Goal: Information Seeking & Learning: Learn about a topic

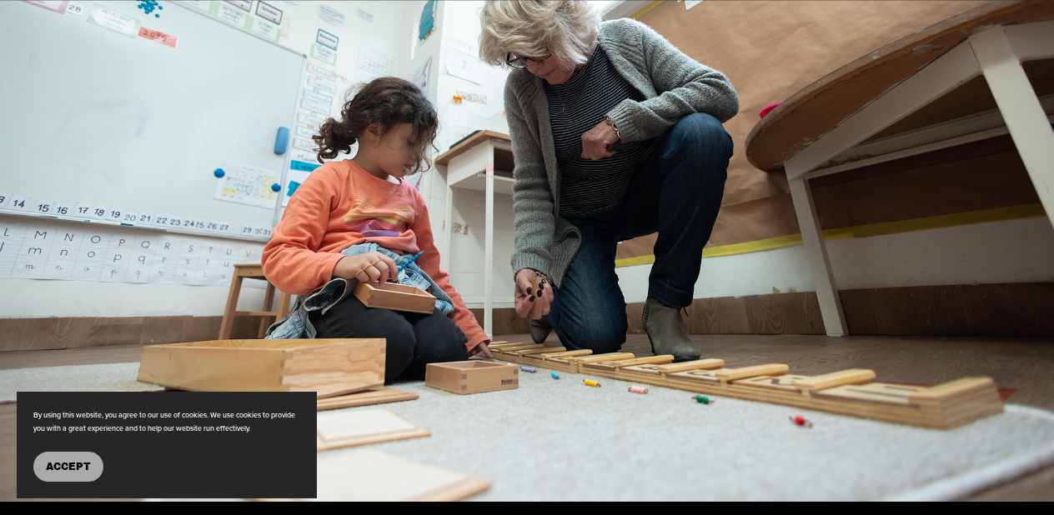
scroll to position [1611, 0]
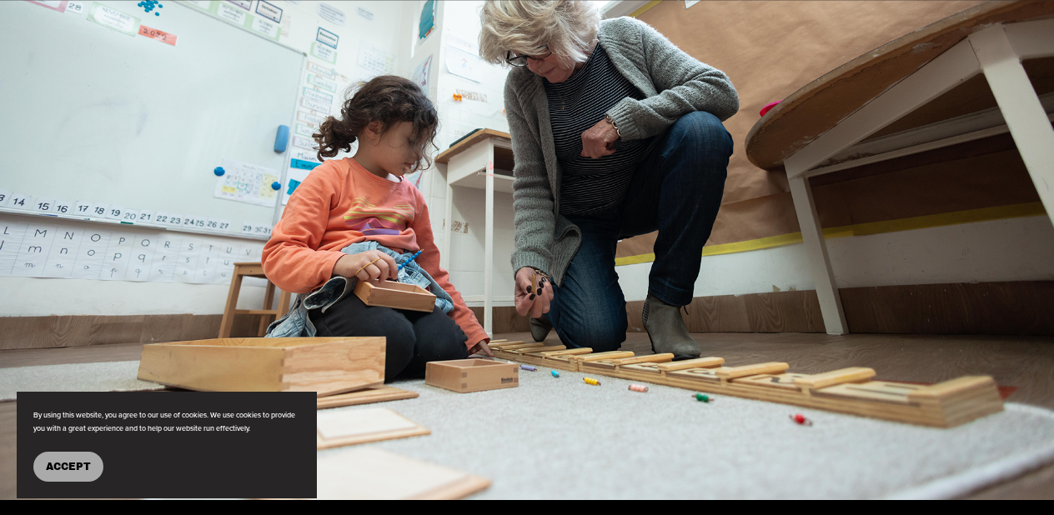
click at [42, 461] on button "Accept" at bounding box center [68, 467] width 70 height 30
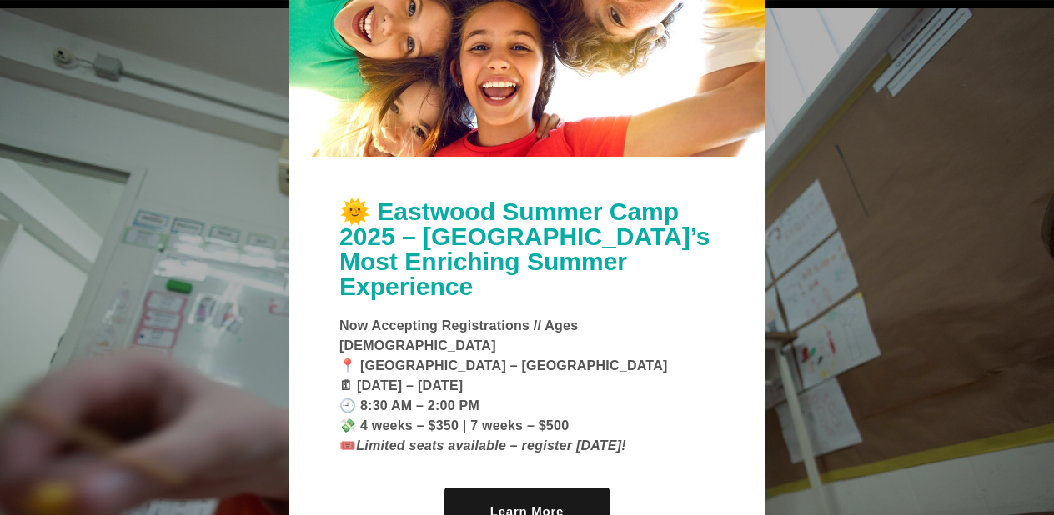
scroll to position [1919, 0]
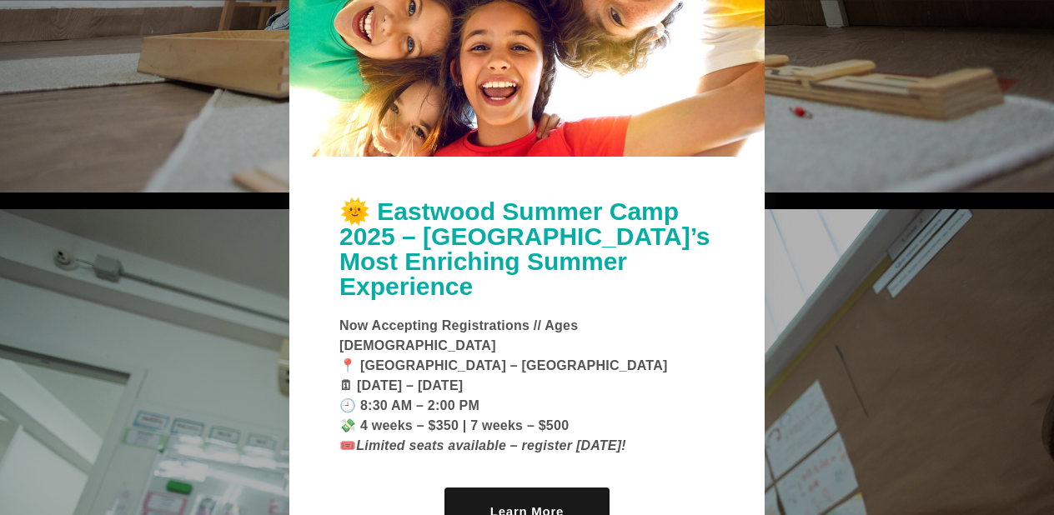
click at [742, 295] on div "🌞 Eastwood Summer Camp 2025 – [GEOGRAPHIC_DATA]’s Most Enriching Summer Experie…" at bounding box center [526, 377] width 475 height 440
click at [577, 488] on link "Learn More" at bounding box center [526, 512] width 165 height 48
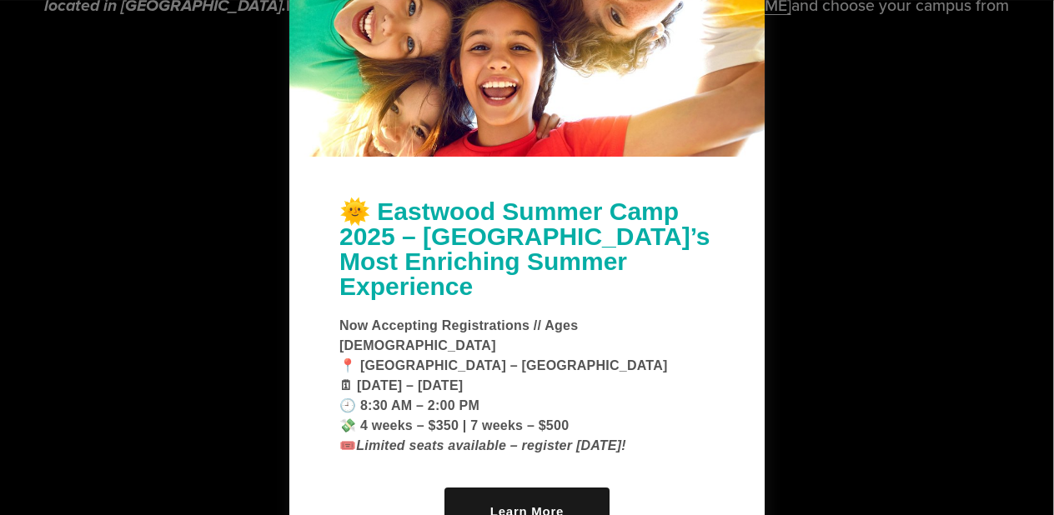
scroll to position [3524, 1]
click at [831, 156] on div at bounding box center [527, 257] width 1054 height 515
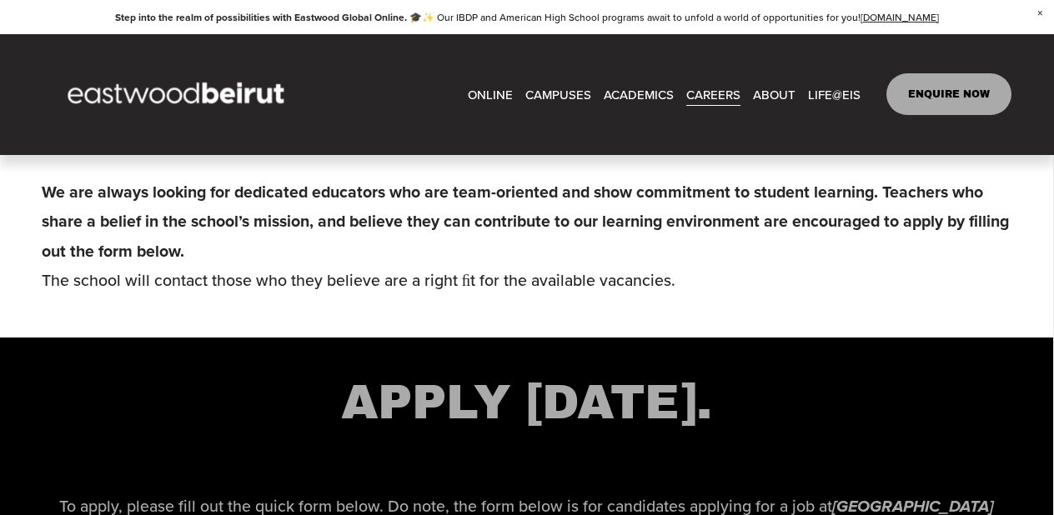
scroll to position [2967, 1]
